Goal: Browse casually

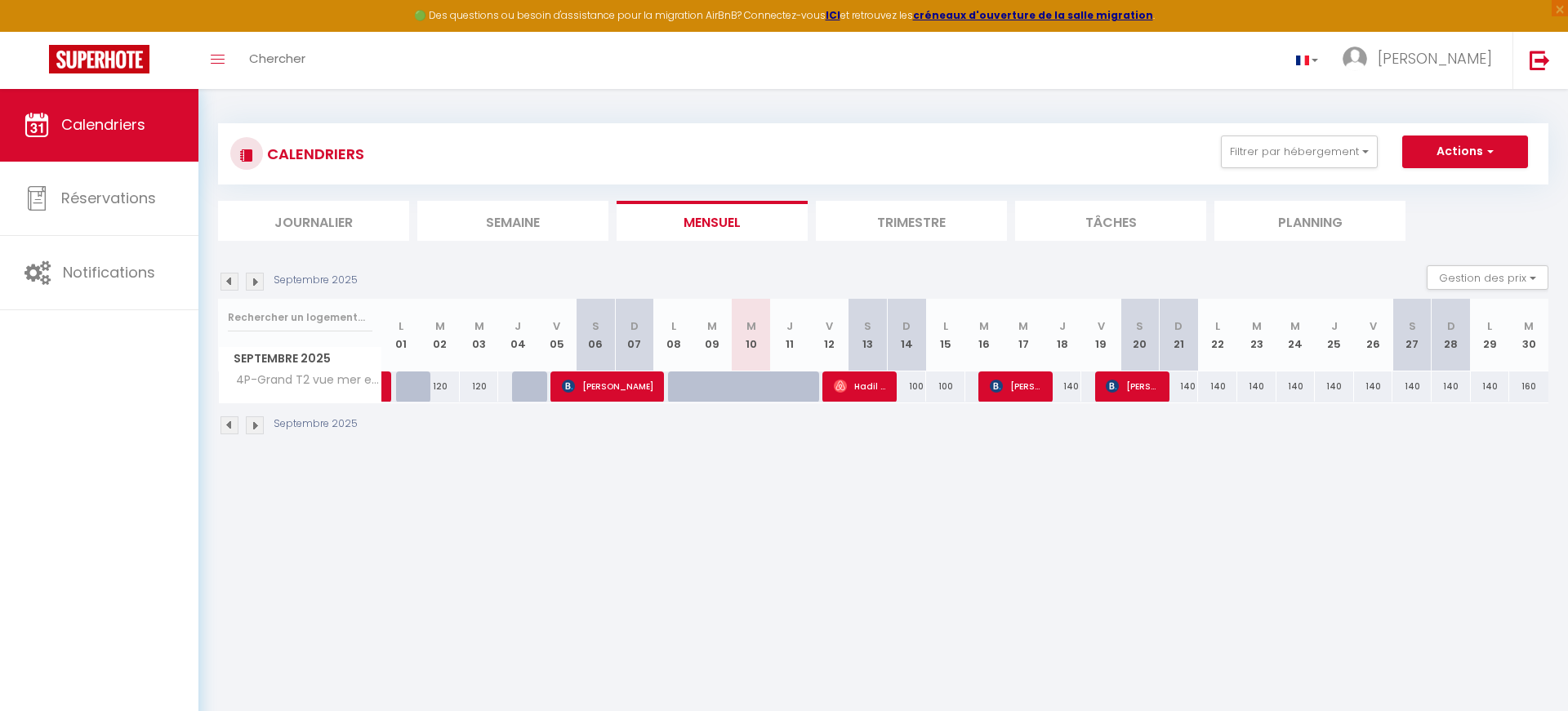
click at [255, 423] on img at bounding box center [254, 425] width 18 height 18
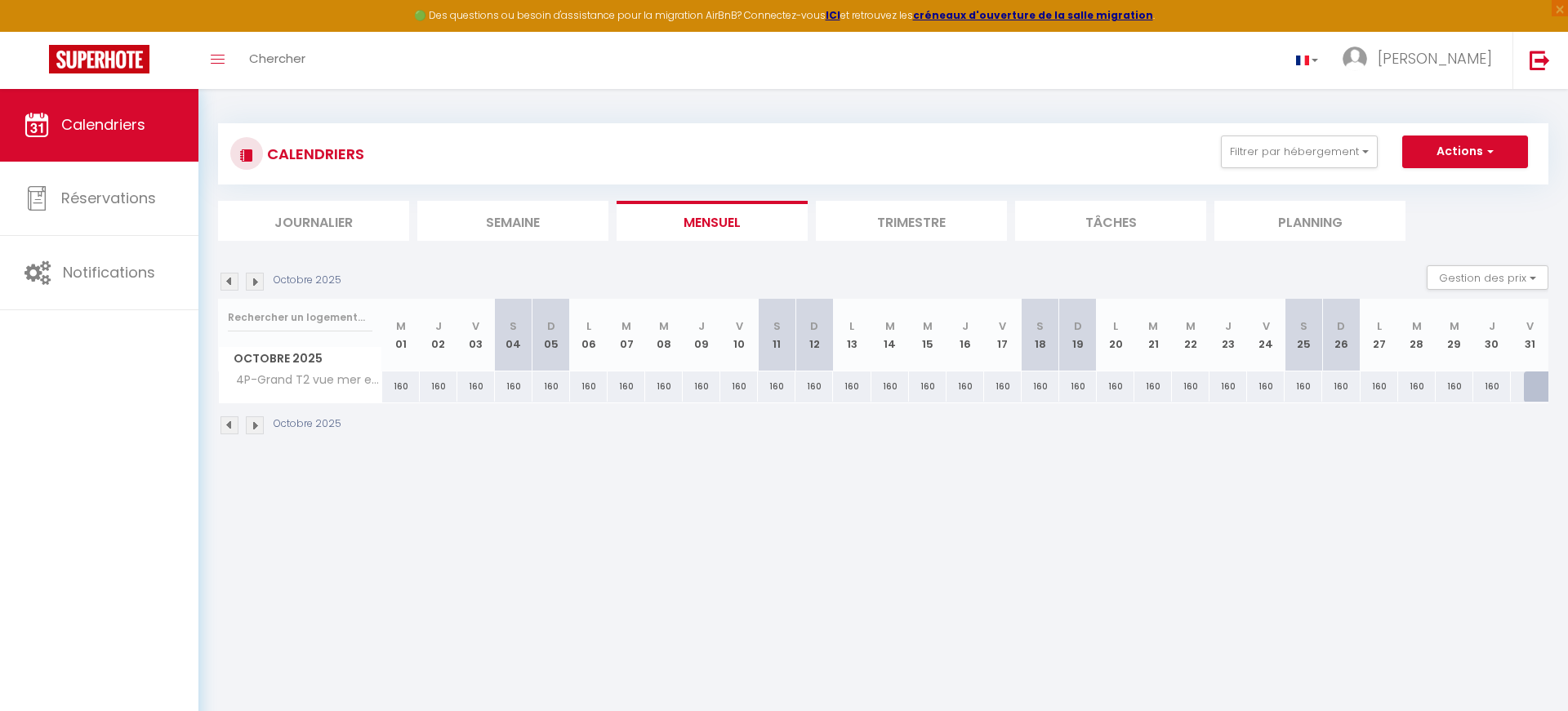
click at [255, 423] on img at bounding box center [254, 425] width 18 height 18
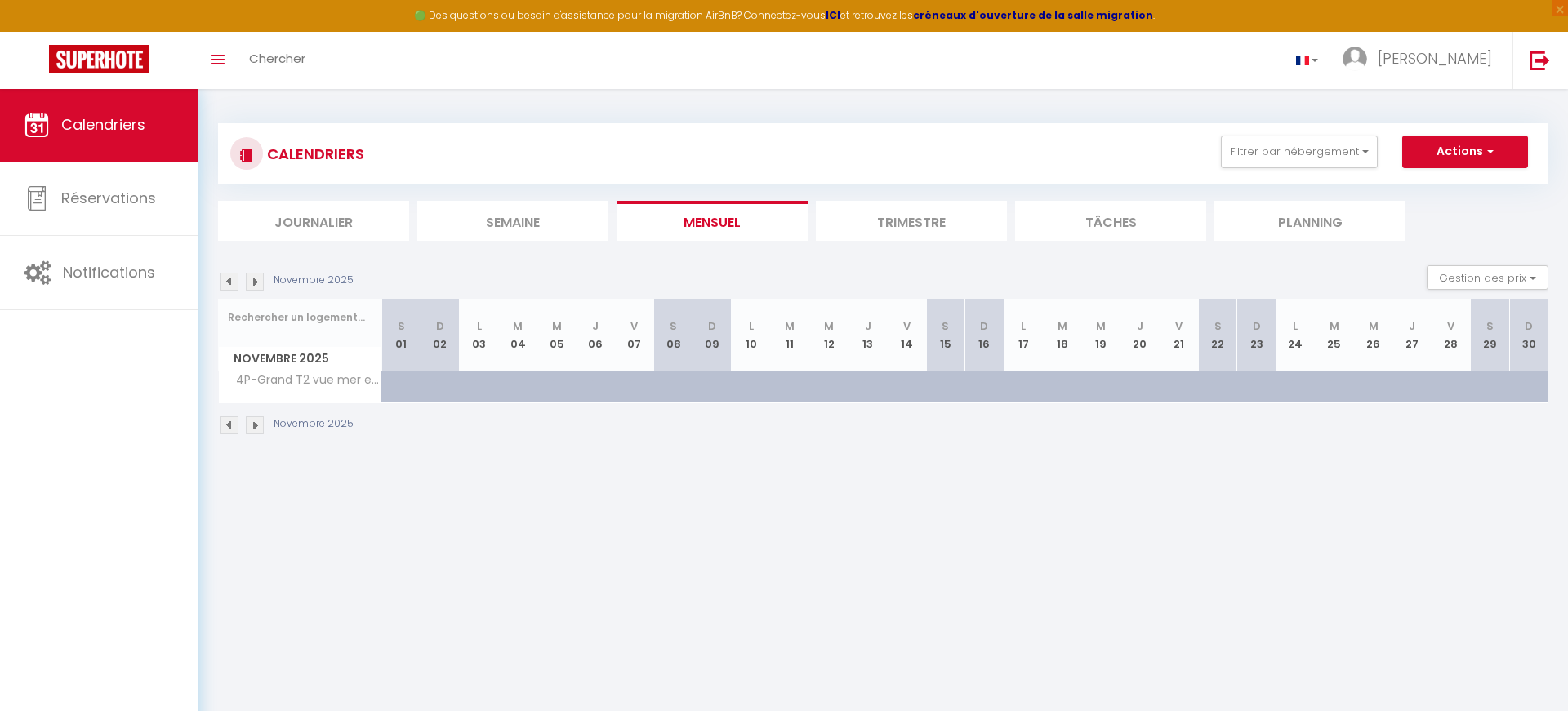
click at [255, 421] on img at bounding box center [254, 425] width 18 height 18
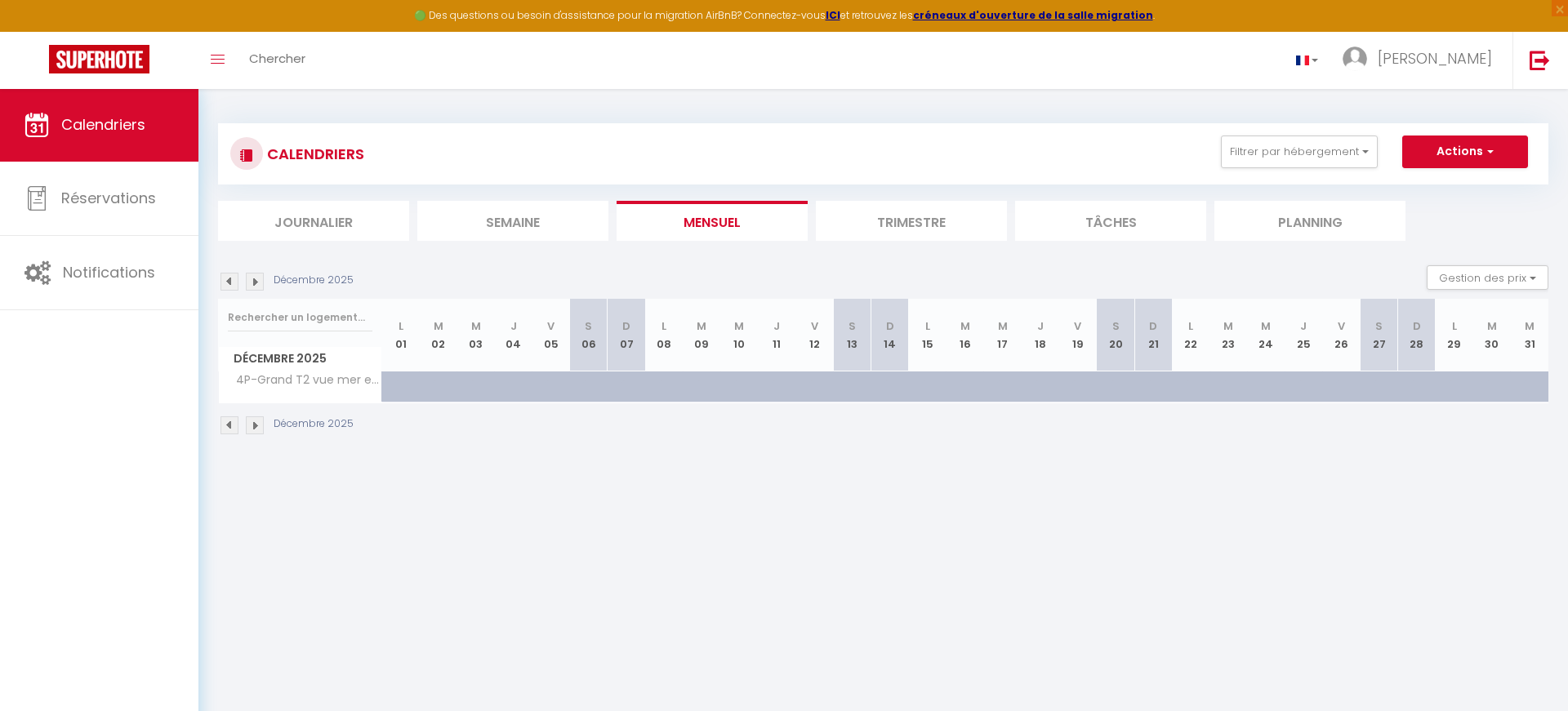
click at [228, 421] on img at bounding box center [229, 425] width 18 height 18
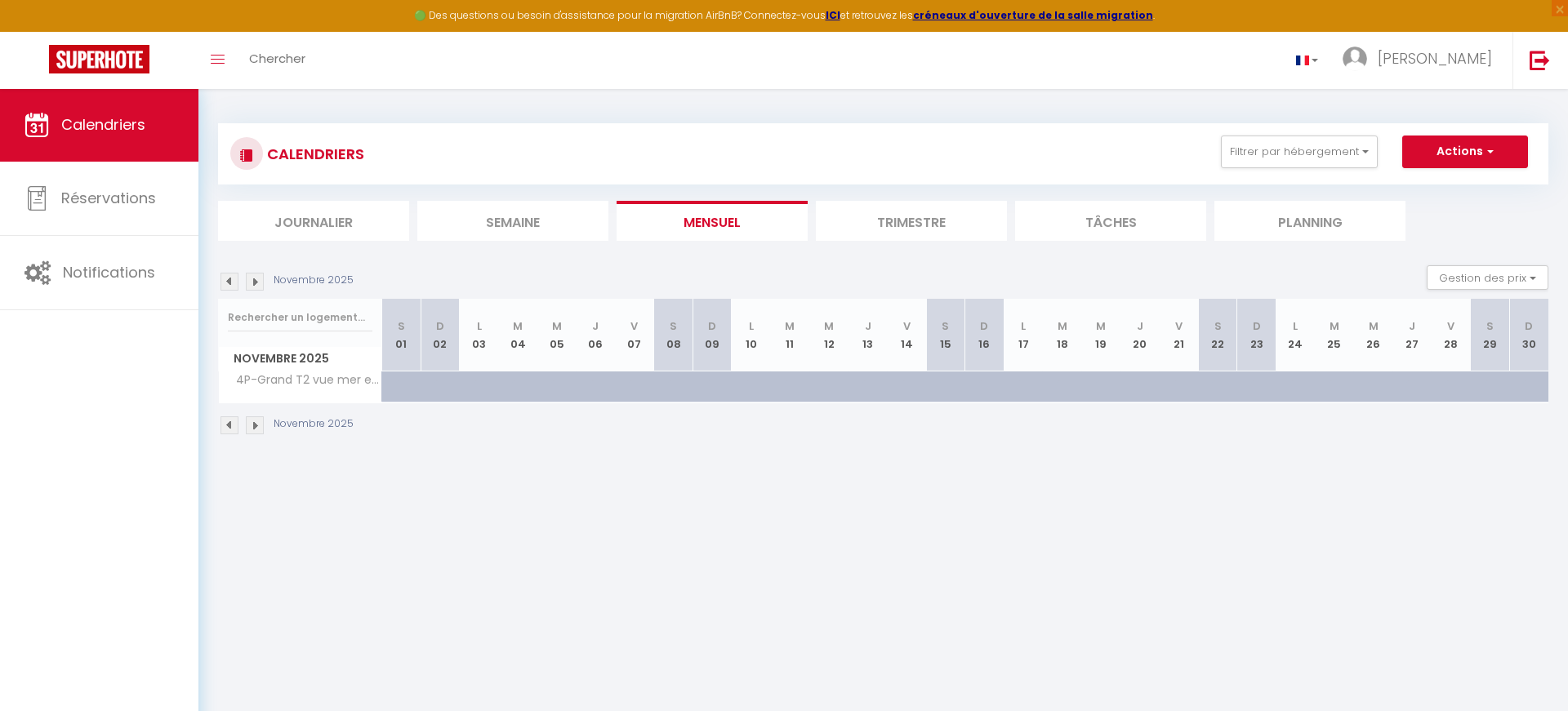
click at [228, 421] on img at bounding box center [229, 425] width 18 height 18
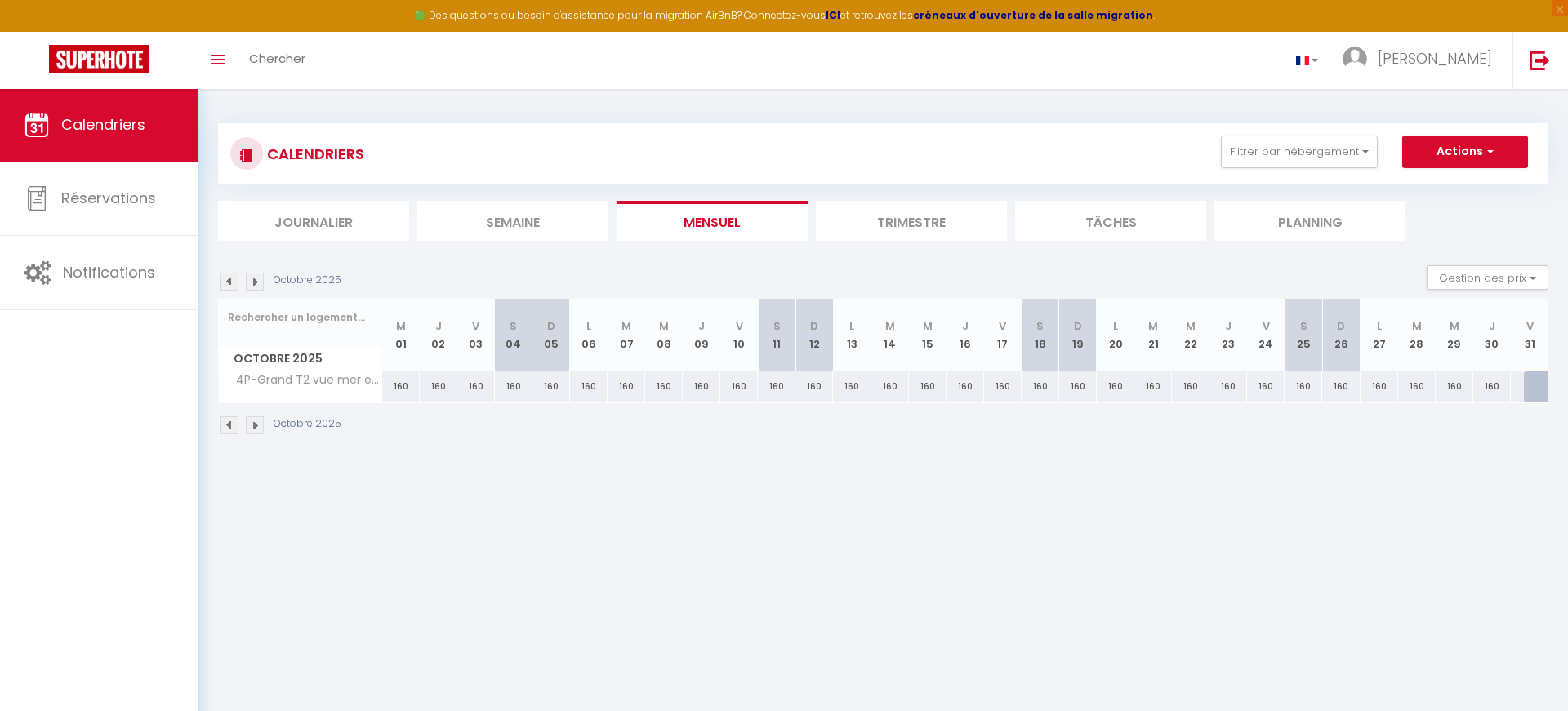
click at [254, 423] on img at bounding box center [254, 425] width 18 height 18
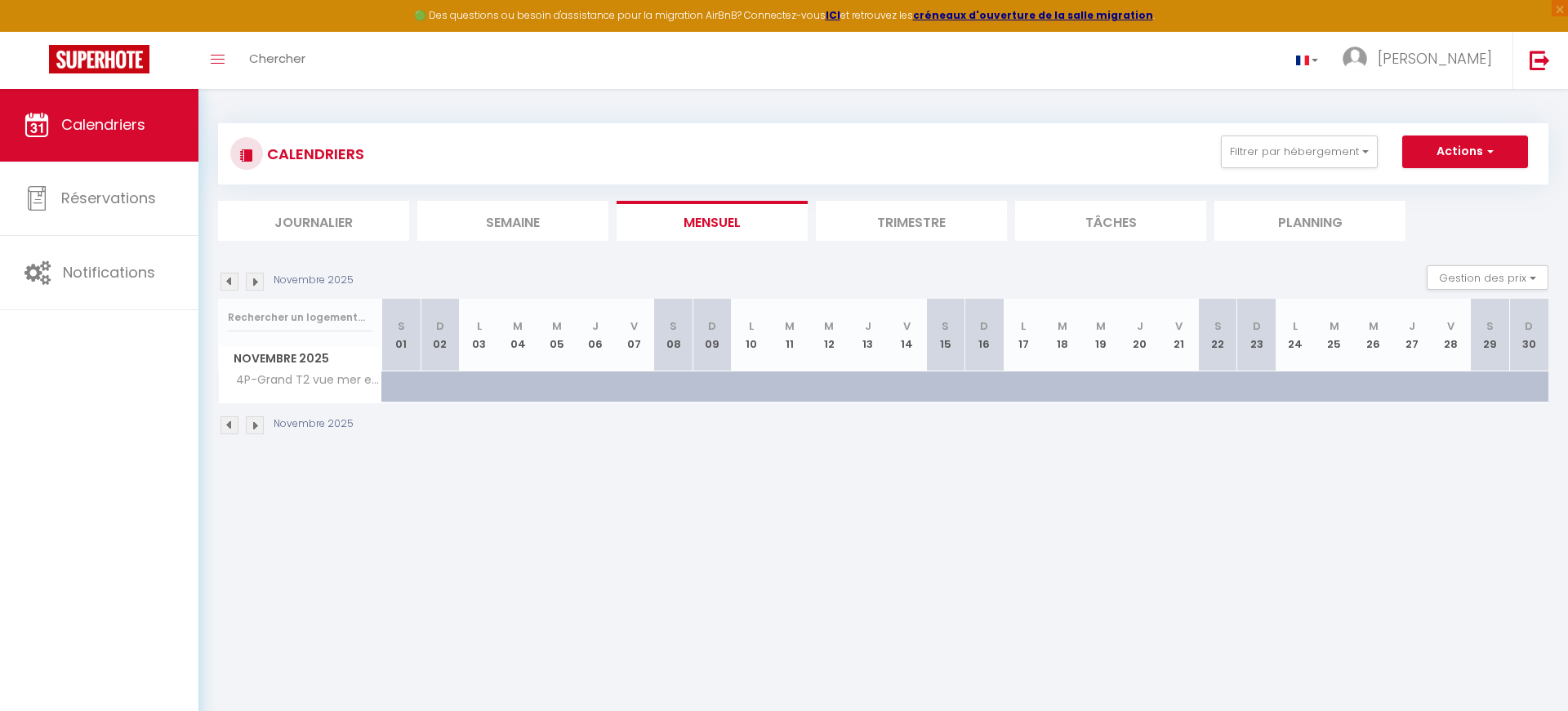
click at [254, 423] on img at bounding box center [254, 425] width 18 height 18
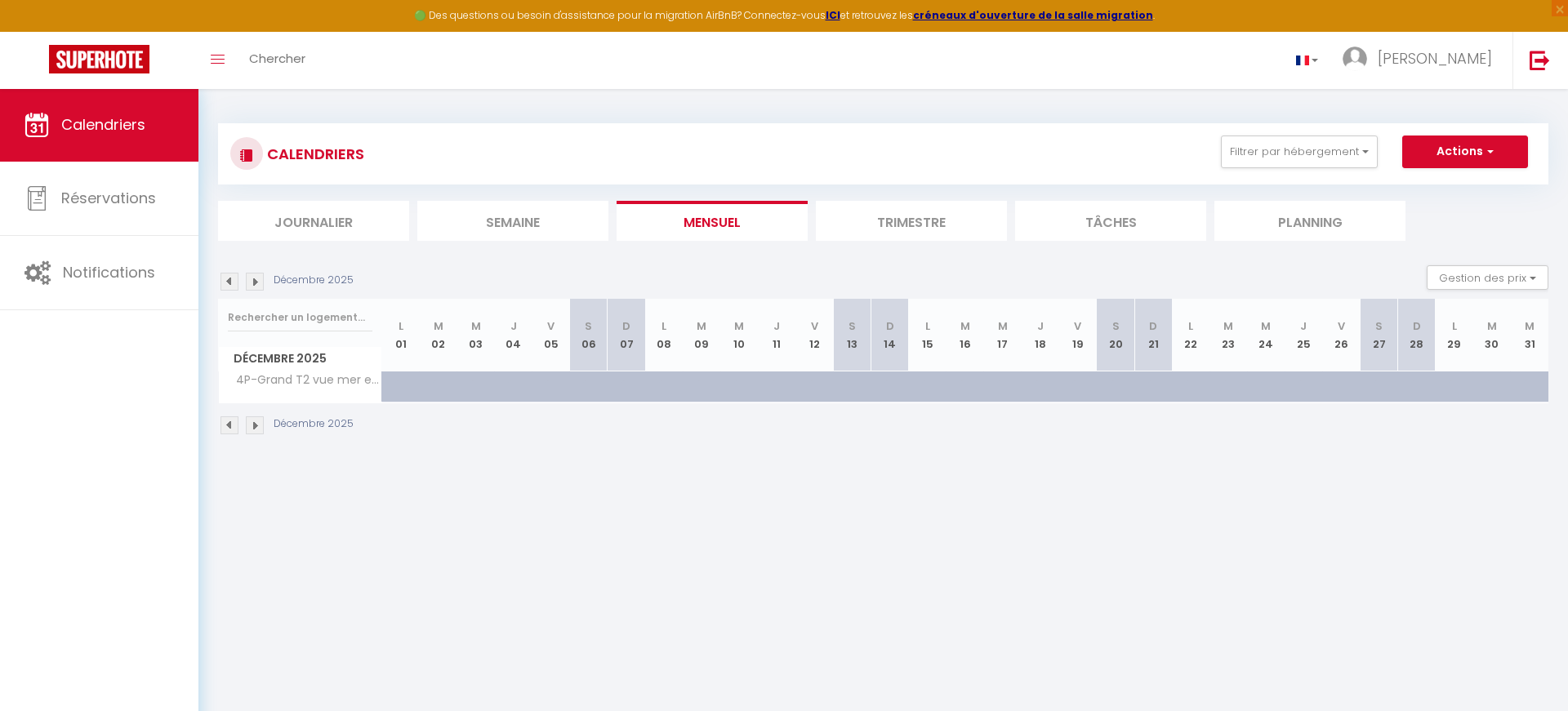
click at [254, 423] on img at bounding box center [254, 425] width 18 height 18
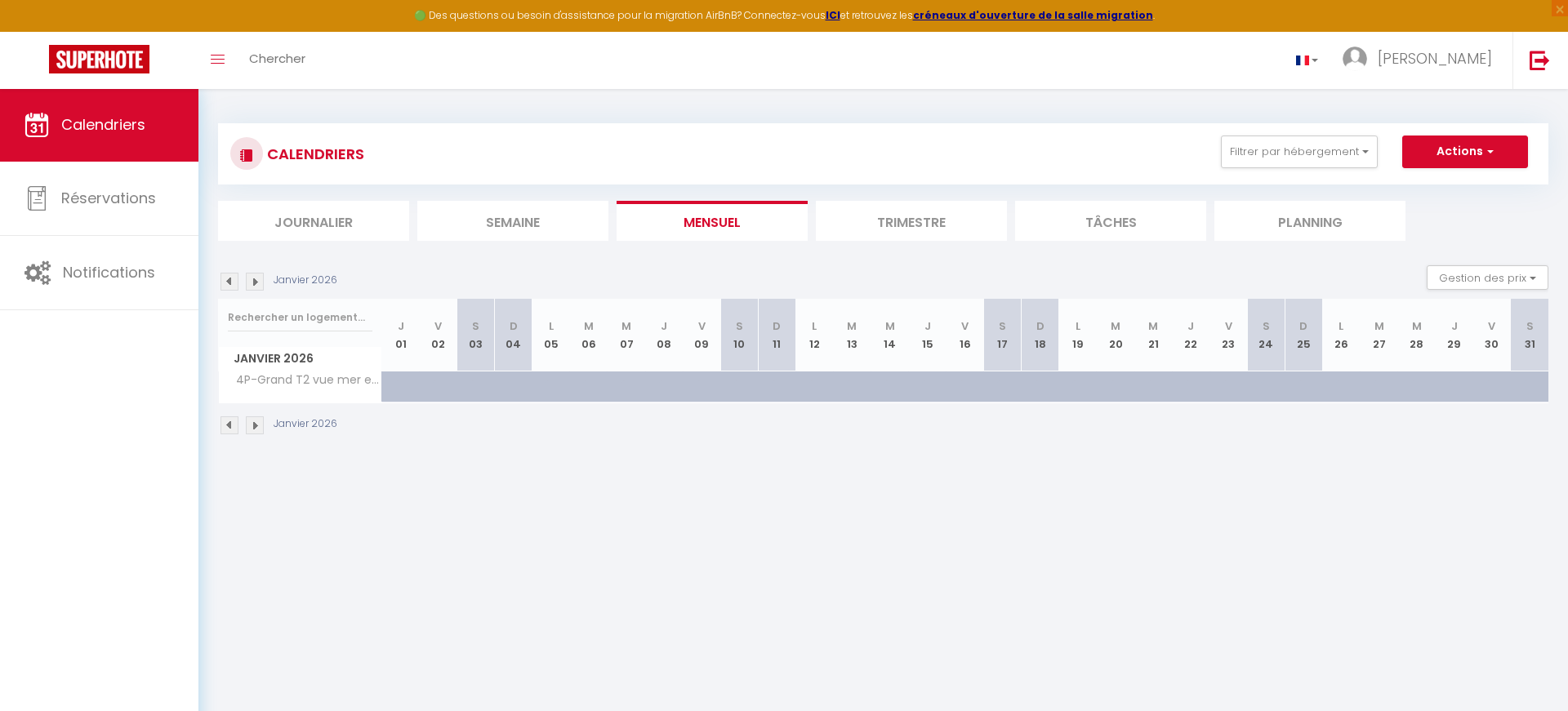
click at [254, 423] on img at bounding box center [254, 425] width 18 height 18
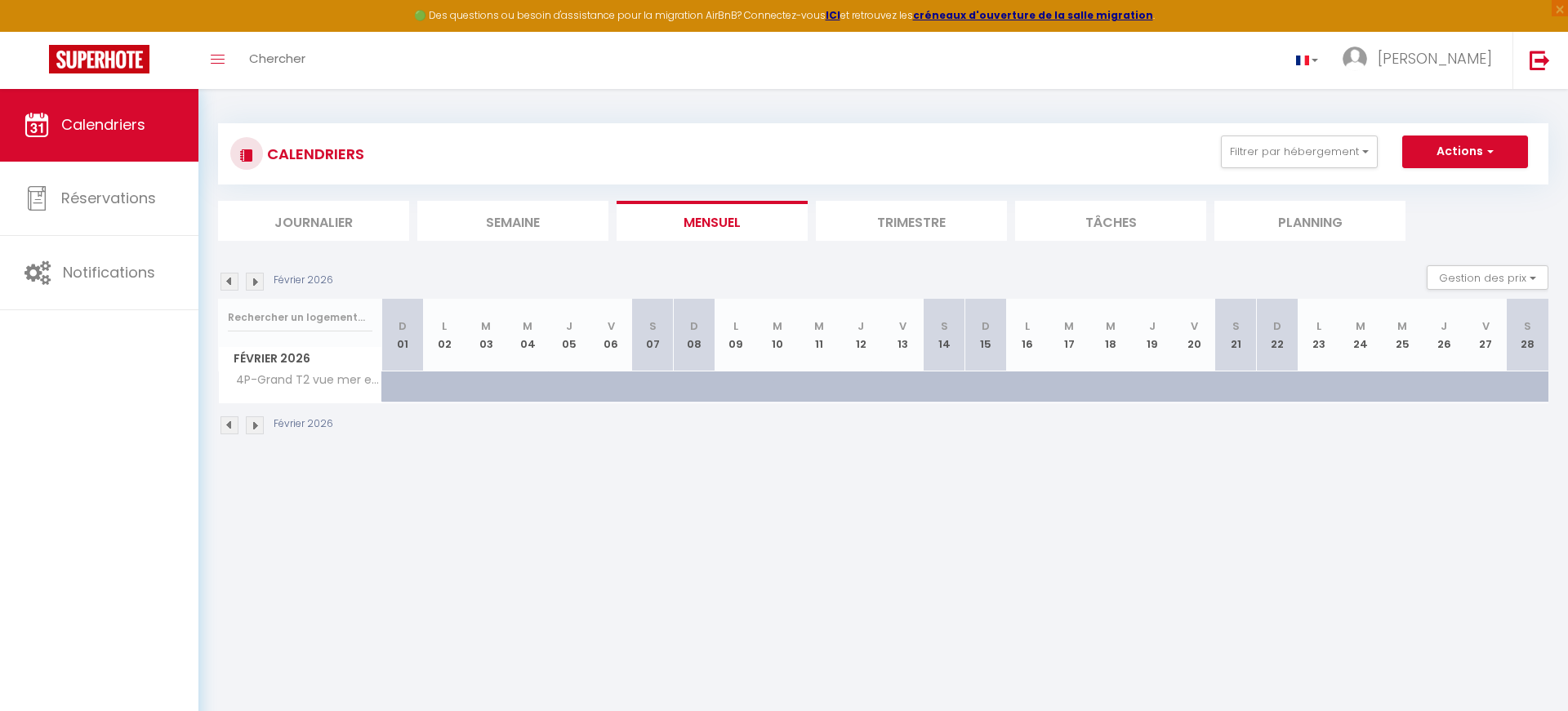
click at [254, 423] on img at bounding box center [254, 425] width 18 height 18
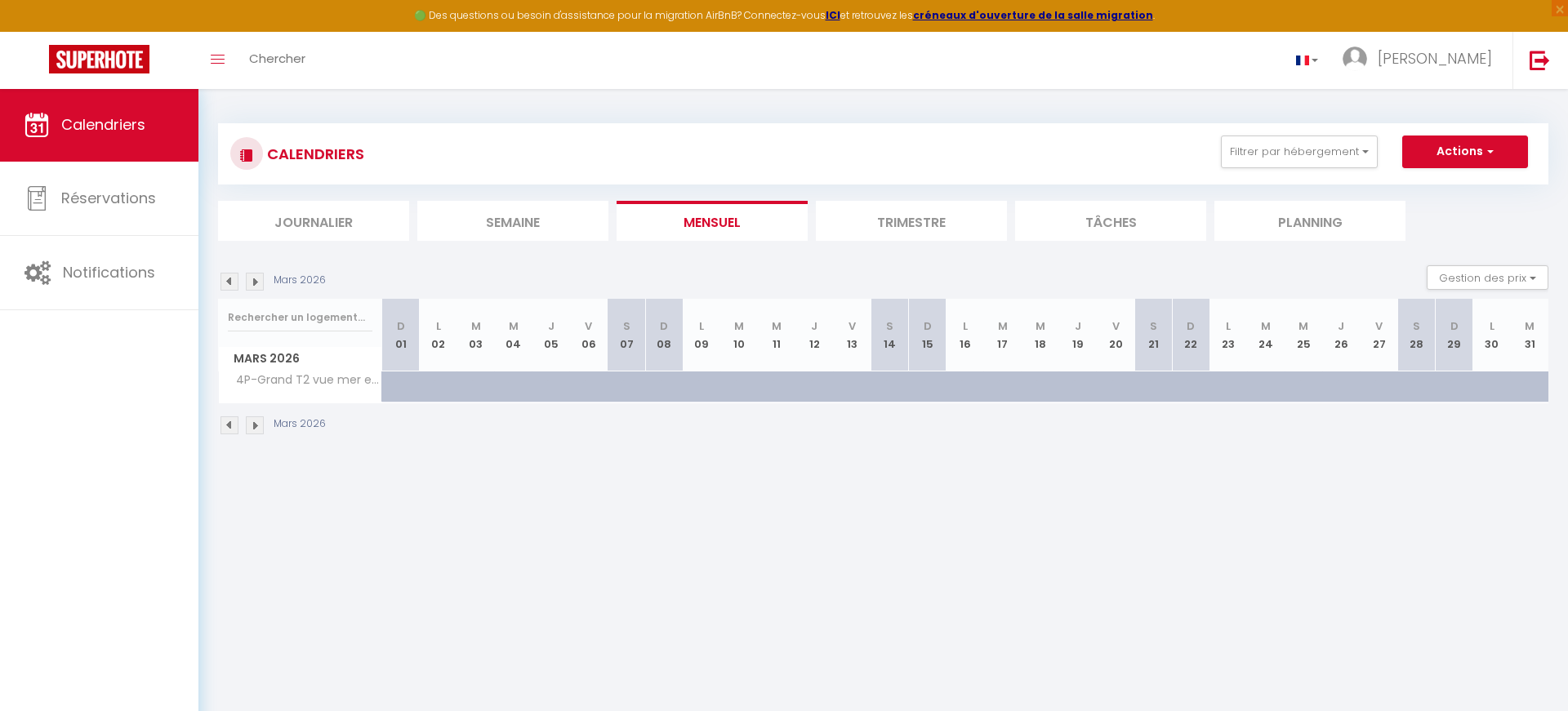
click at [254, 423] on img at bounding box center [254, 425] width 18 height 18
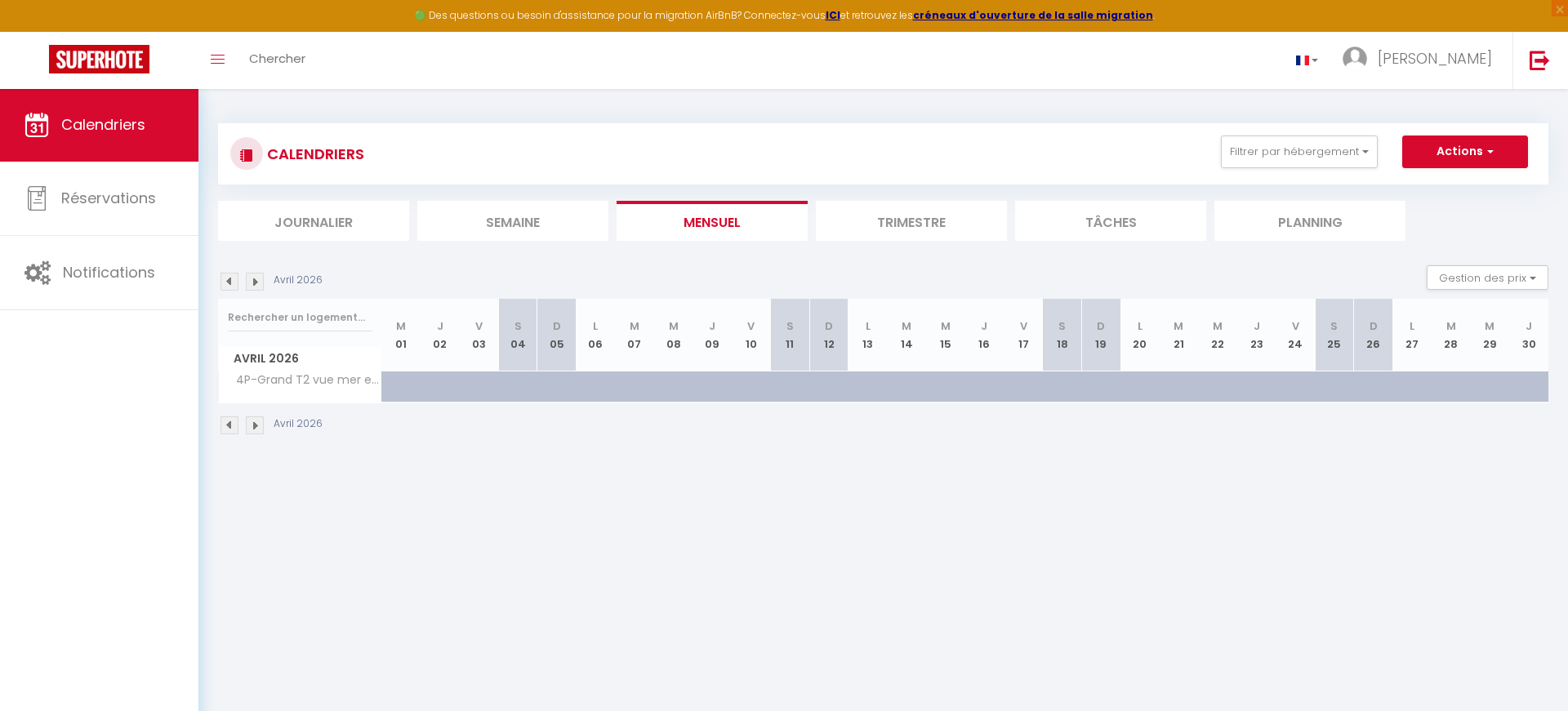
click at [254, 423] on img at bounding box center [254, 425] width 18 height 18
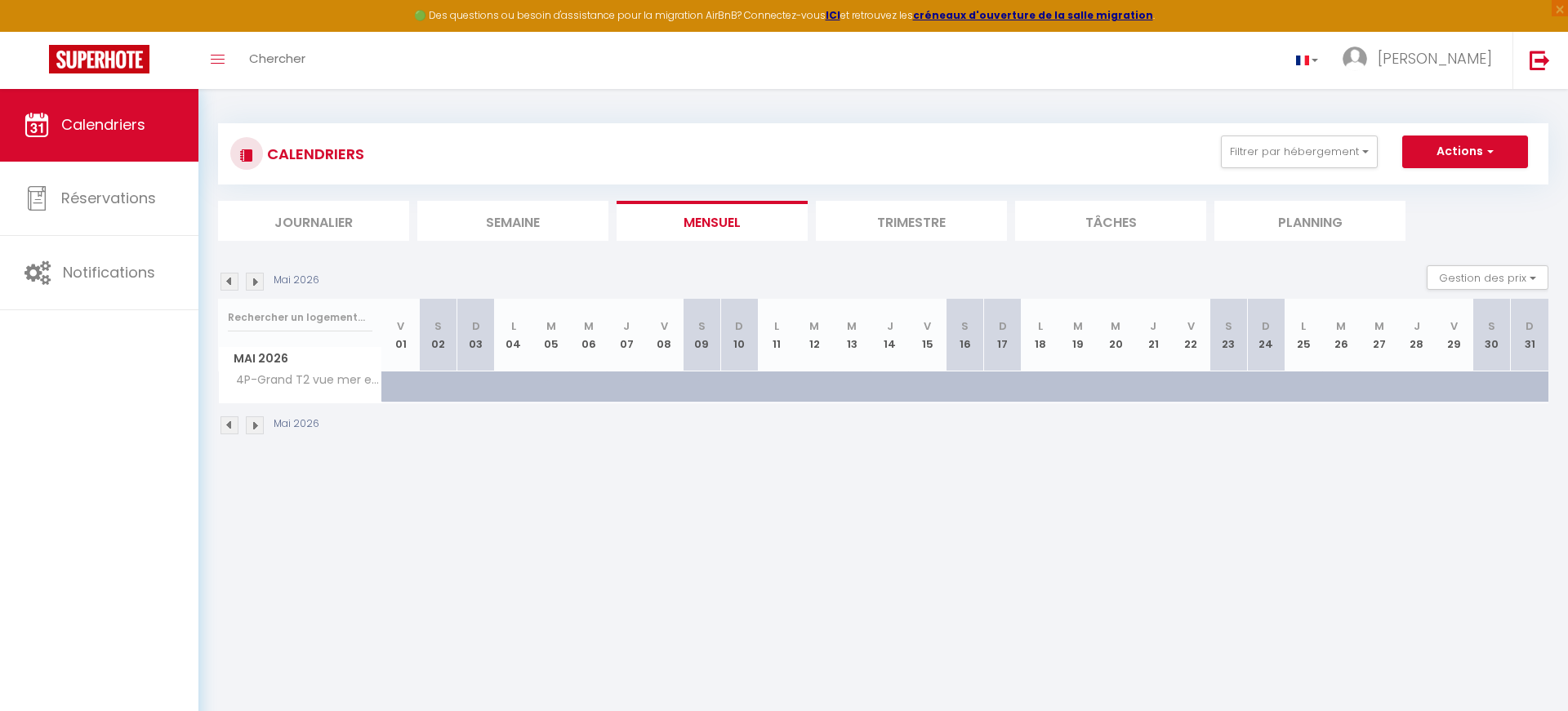
click at [254, 423] on img at bounding box center [254, 425] width 18 height 18
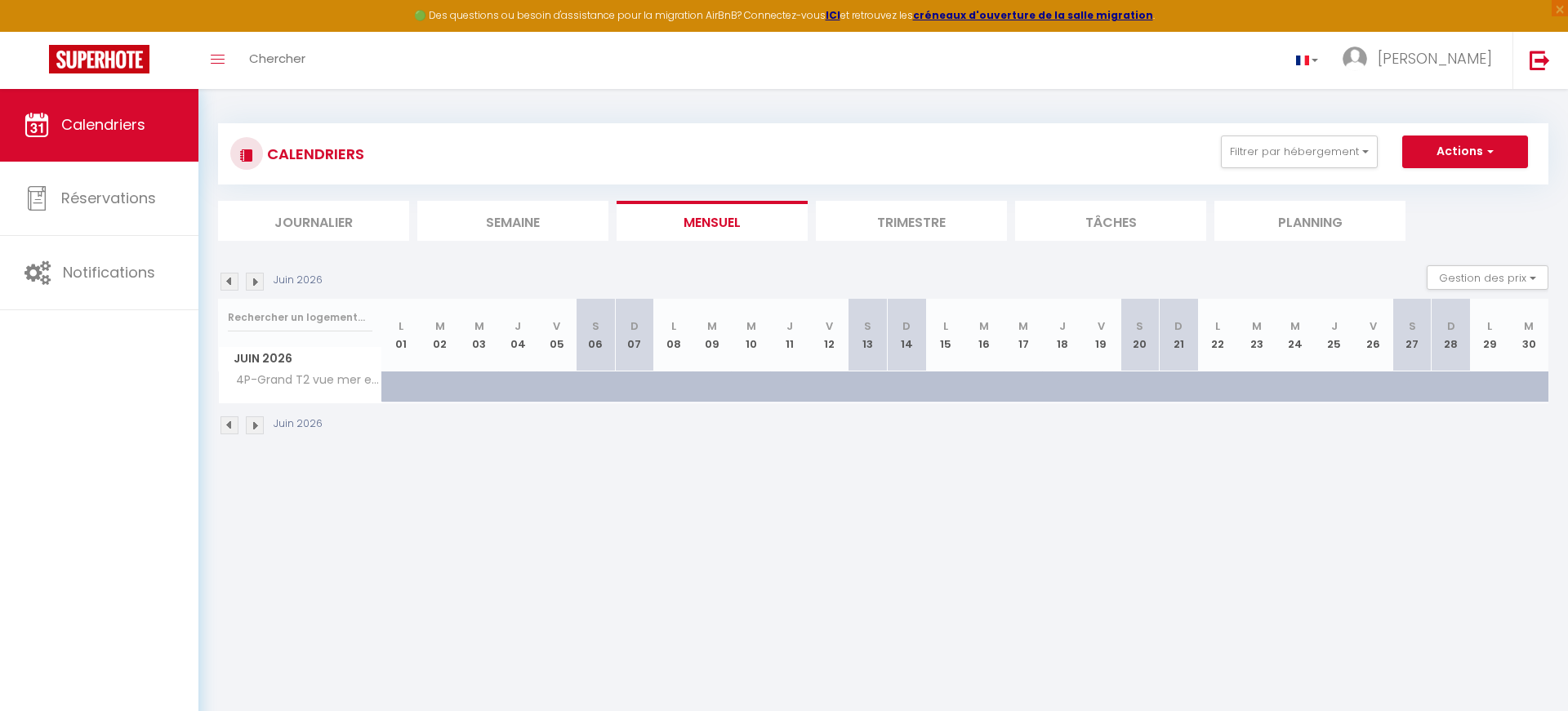
click at [254, 423] on img at bounding box center [254, 425] width 18 height 18
